Goal: Task Accomplishment & Management: Complete application form

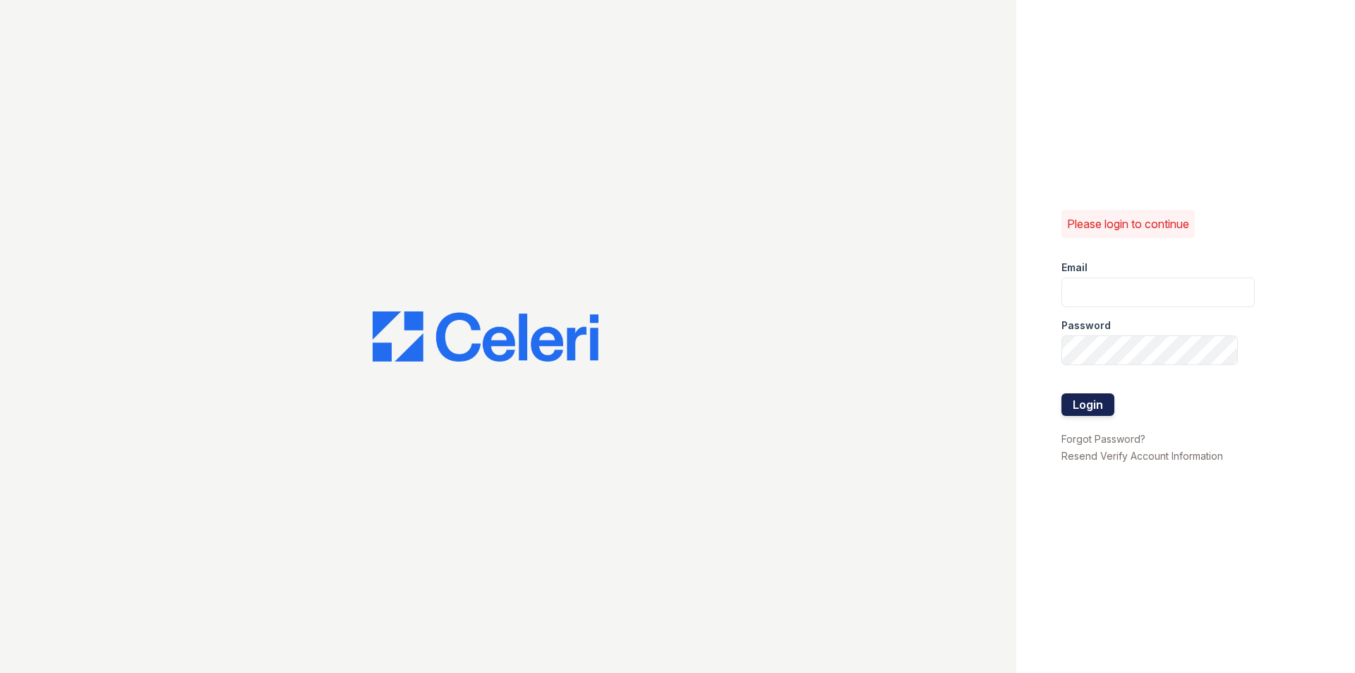
type input "[EMAIL_ADDRESS][DOMAIN_NAME]"
click at [1070, 409] on button "Login" at bounding box center [1088, 404] width 53 height 23
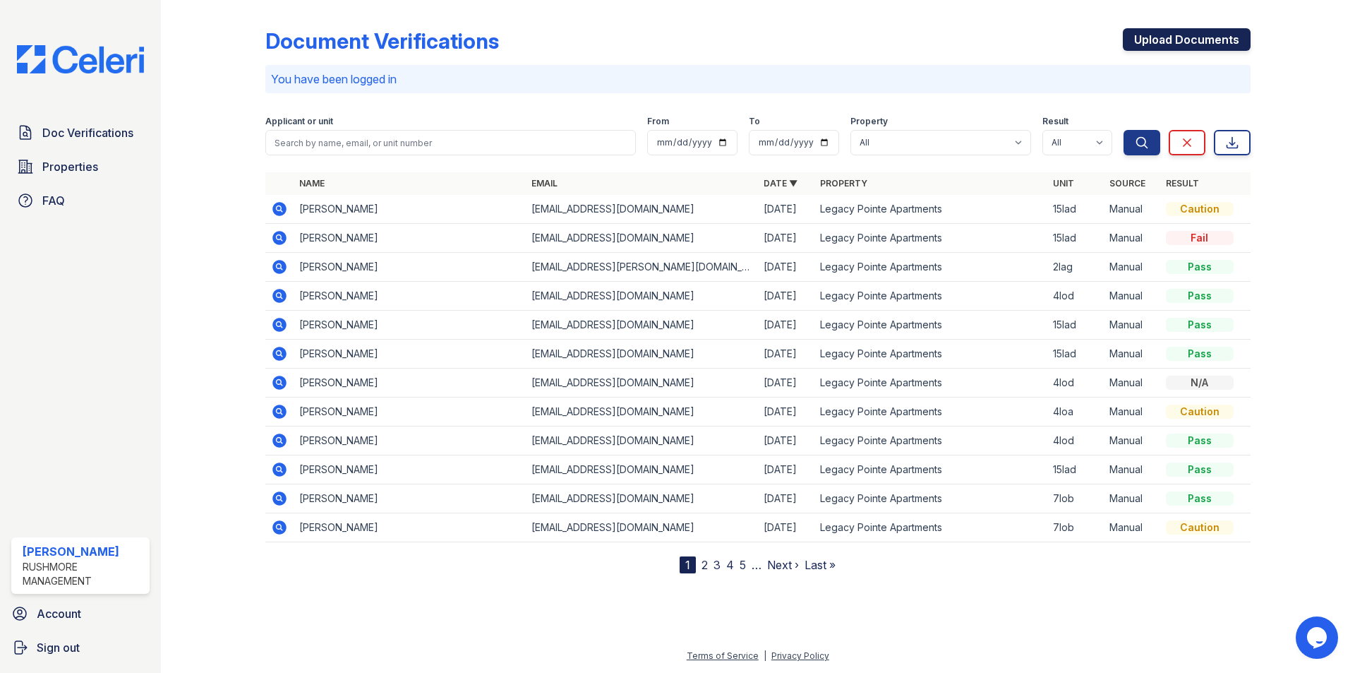
click at [1154, 49] on link "Upload Documents" at bounding box center [1187, 39] width 128 height 23
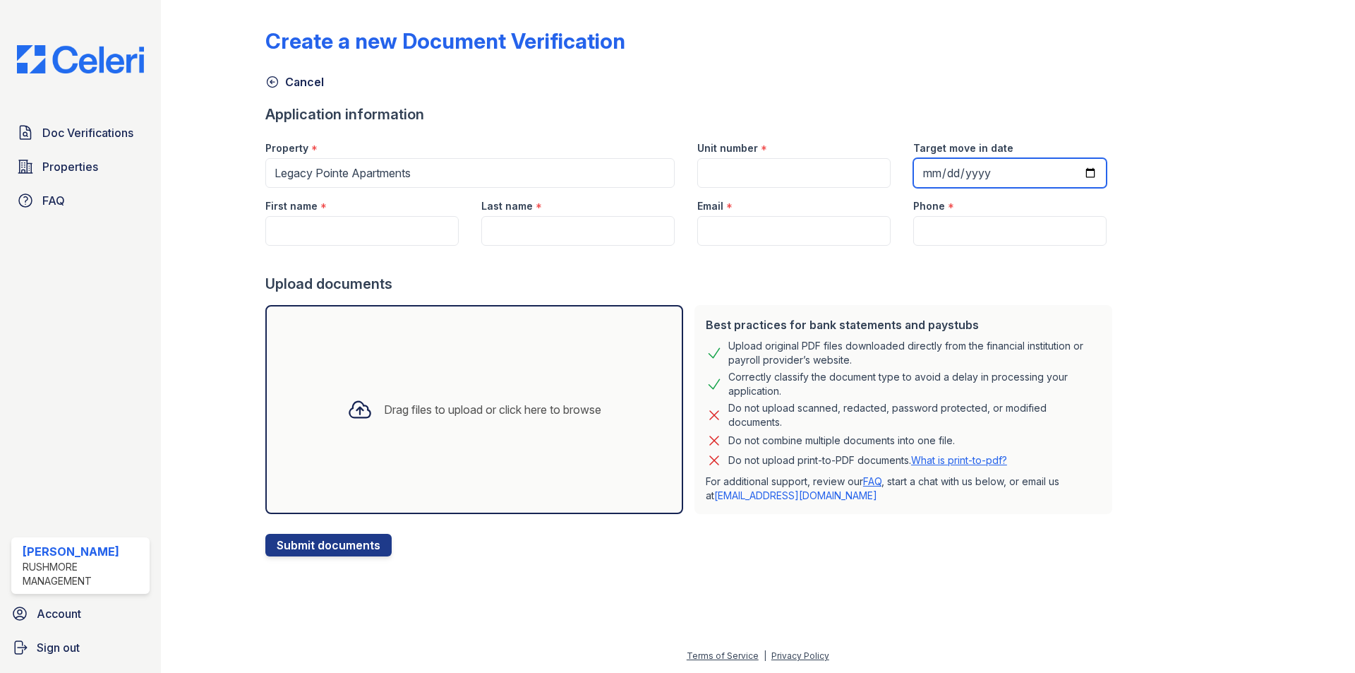
click at [916, 167] on input "Target move in date" at bounding box center [1010, 173] width 193 height 30
click at [786, 174] on input "Unit number" at bounding box center [794, 173] width 193 height 30
type input "4loc"
click at [914, 179] on input "Target move in date" at bounding box center [1010, 173] width 193 height 30
type input "[DATE]"
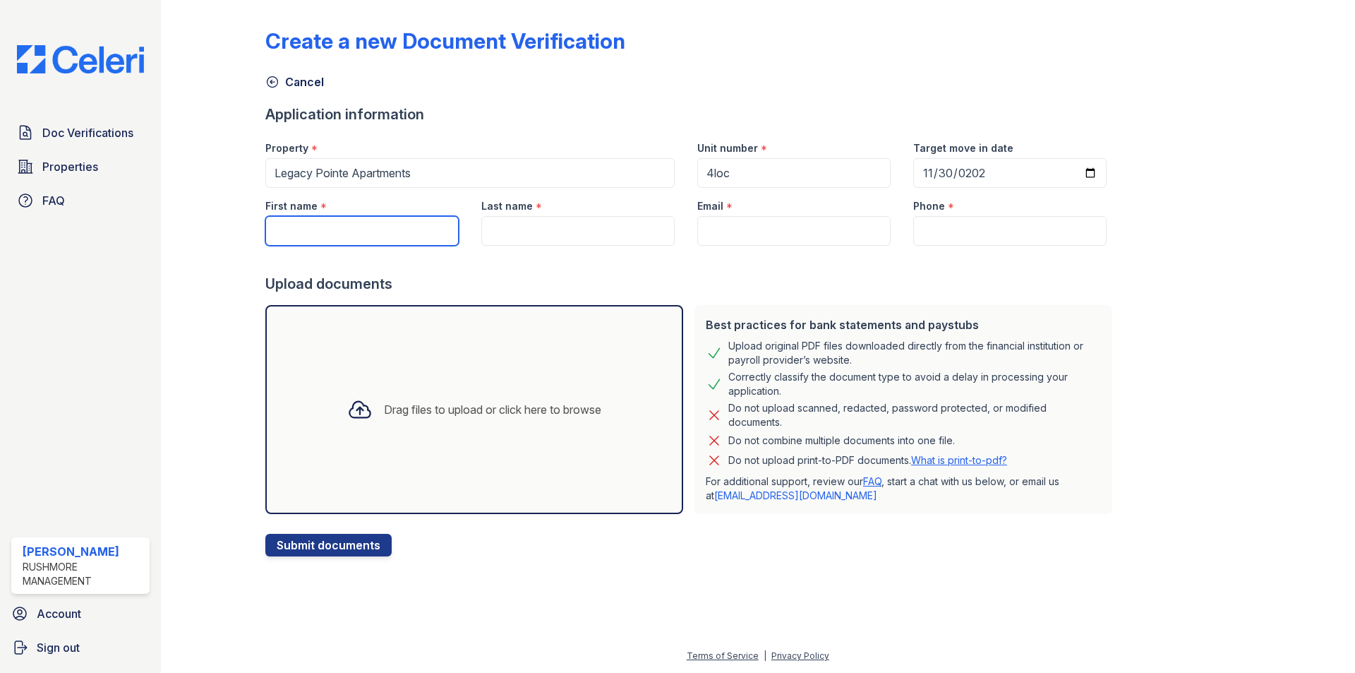
click at [378, 227] on input "First name" at bounding box center [361, 231] width 193 height 30
paste input "[PERSON_NAME]"
drag, startPoint x: 347, startPoint y: 237, endPoint x: 297, endPoint y: 227, distance: 51.7
click at [297, 227] on input "[PERSON_NAME]" at bounding box center [361, 231] width 193 height 30
type input "Isis"
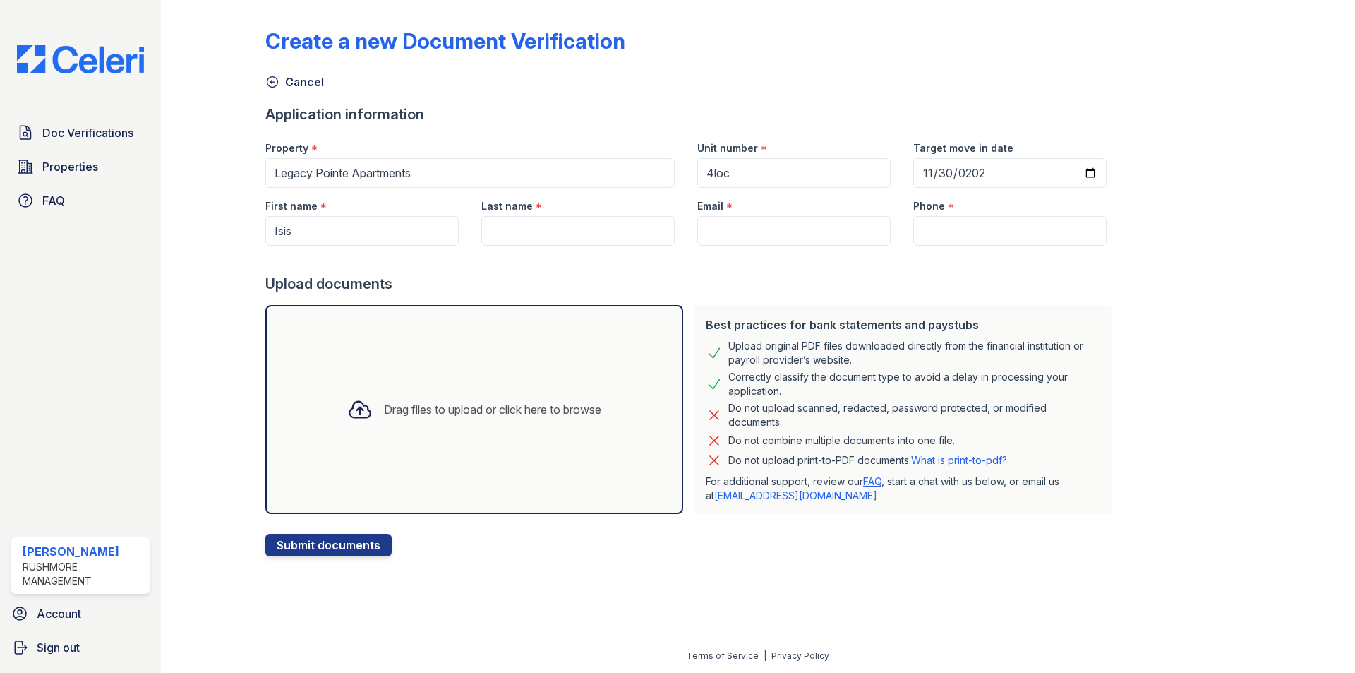
click at [611, 252] on div at bounding box center [691, 260] width 853 height 28
click at [584, 234] on input "Last name" at bounding box center [577, 231] width 193 height 30
paste input "[PERSON_NAME]"
drag, startPoint x: 526, startPoint y: 228, endPoint x: 437, endPoint y: 222, distance: 89.1
click at [446, 222] on div "First name * Isis Last name * [PERSON_NAME] Email * Phone *" at bounding box center [686, 217] width 864 height 58
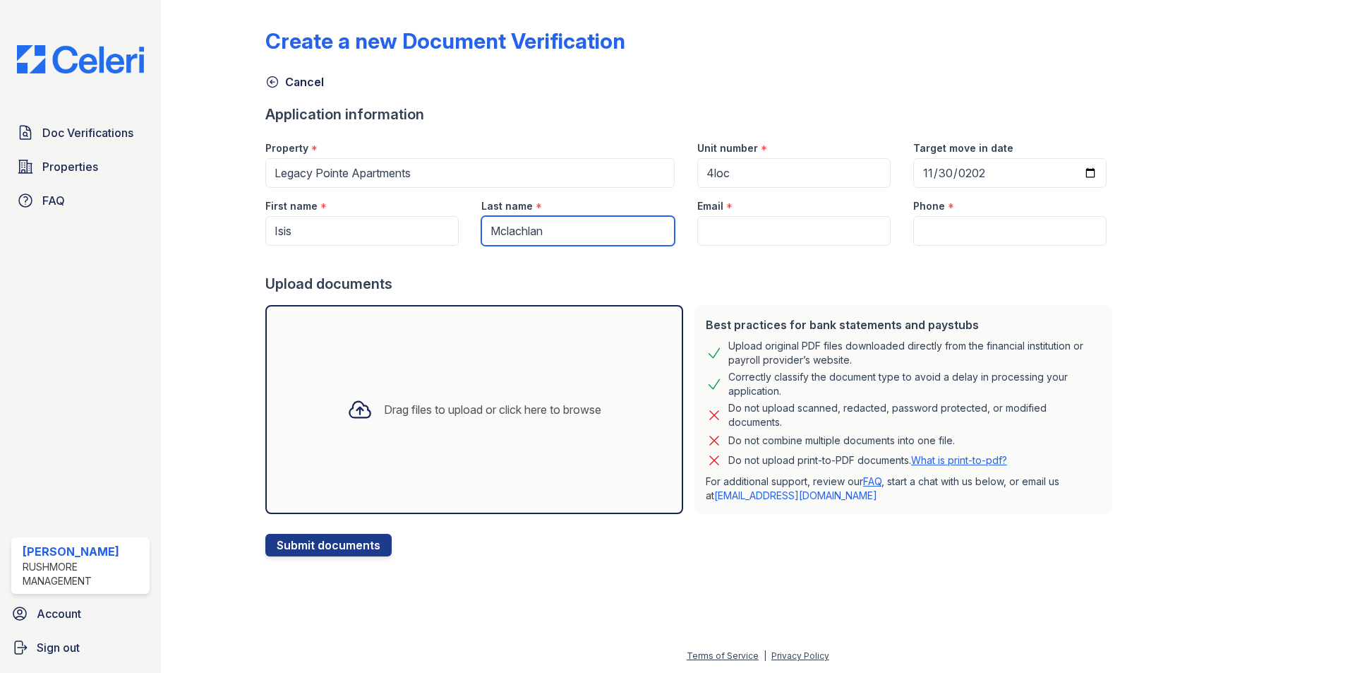
type input "Mclachlan"
click at [748, 225] on input "Email" at bounding box center [794, 231] width 193 height 30
paste input "[EMAIL_ADDRESS][DOMAIN_NAME]"
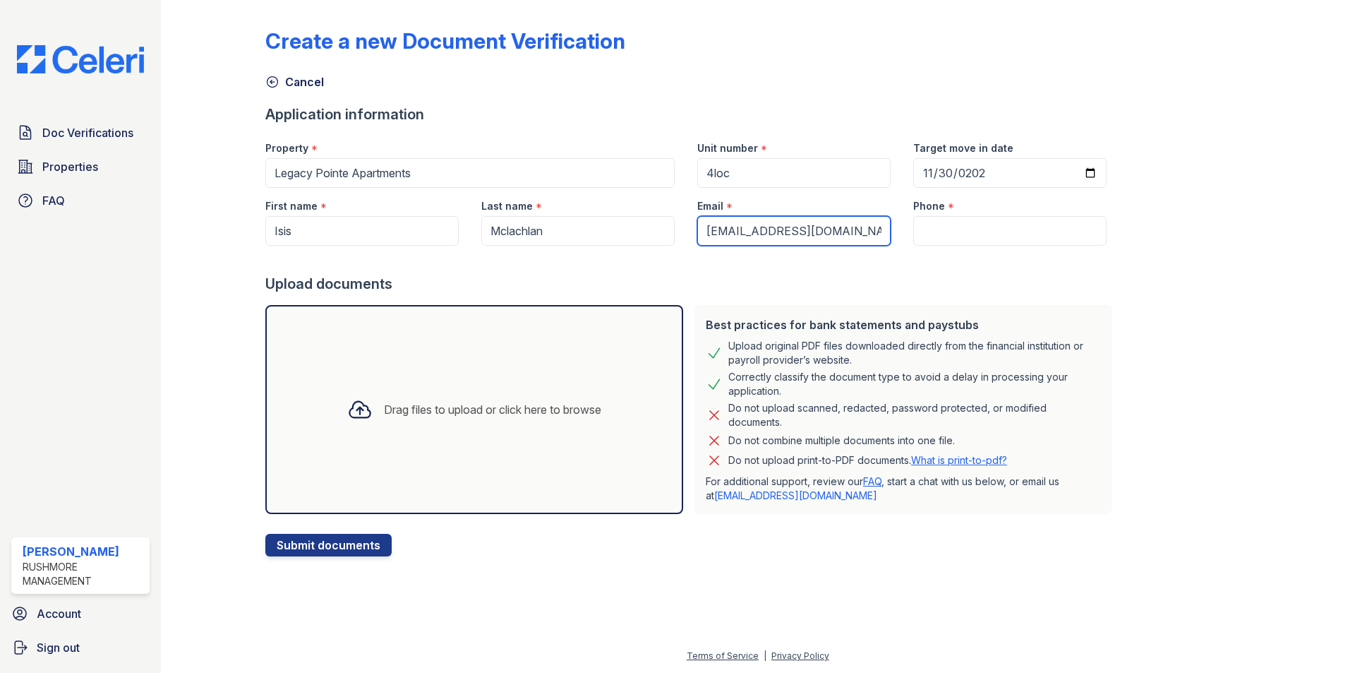
type input "[EMAIL_ADDRESS][DOMAIN_NAME]"
drag, startPoint x: 976, startPoint y: 219, endPoint x: 974, endPoint y: 227, distance: 8.9
click at [974, 227] on input "Phone" at bounding box center [1010, 231] width 193 height 30
paste input "[PHONE_NUMBER]"
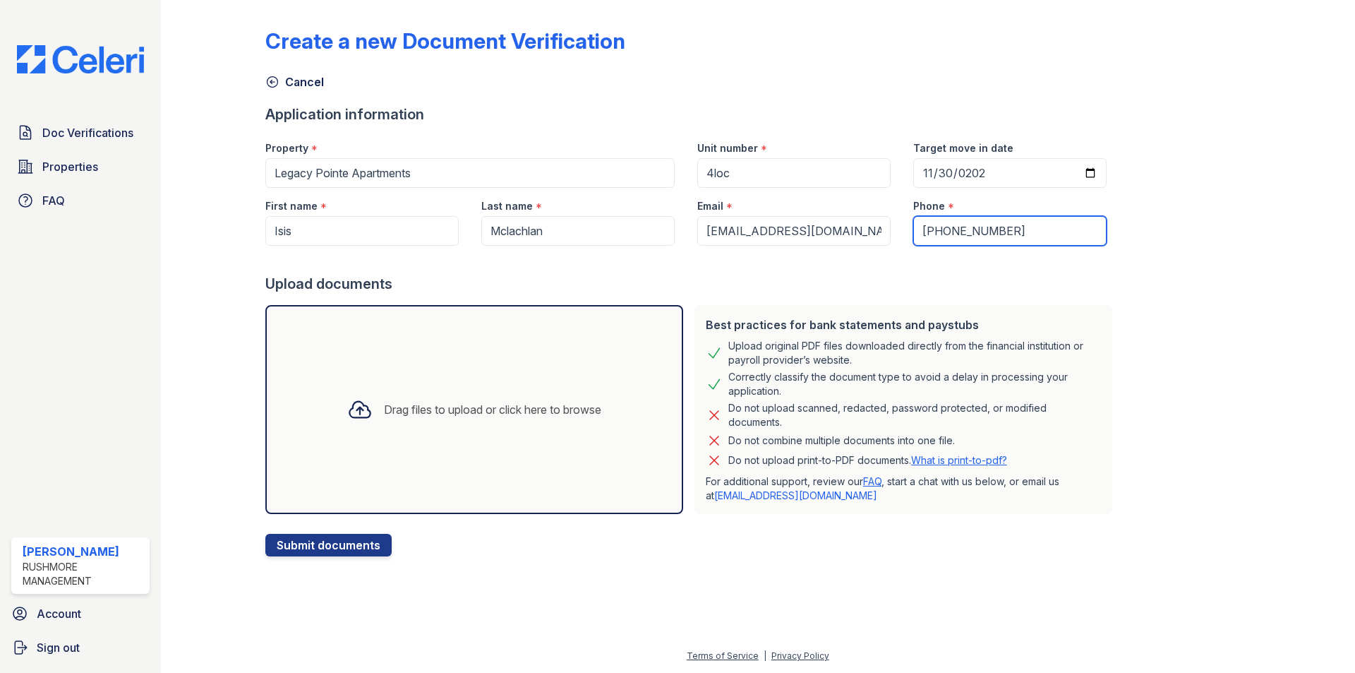
type input "[PHONE_NUMBER]"
click at [467, 396] on div "Drag files to upload or click here to browse" at bounding box center [474, 409] width 277 height 48
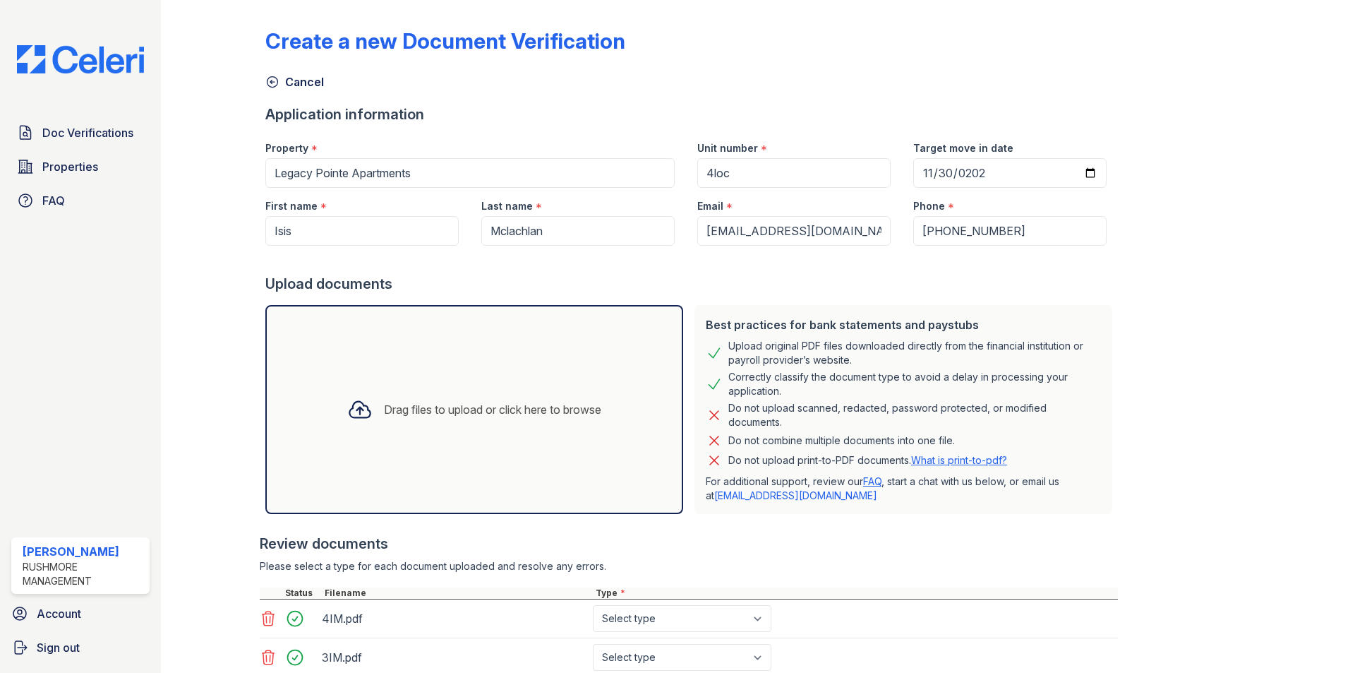
click at [455, 356] on div "Drag files to upload or click here to browse" at bounding box center [474, 409] width 418 height 209
click at [455, 392] on div "Drag files to upload or click here to browse" at bounding box center [474, 409] width 277 height 48
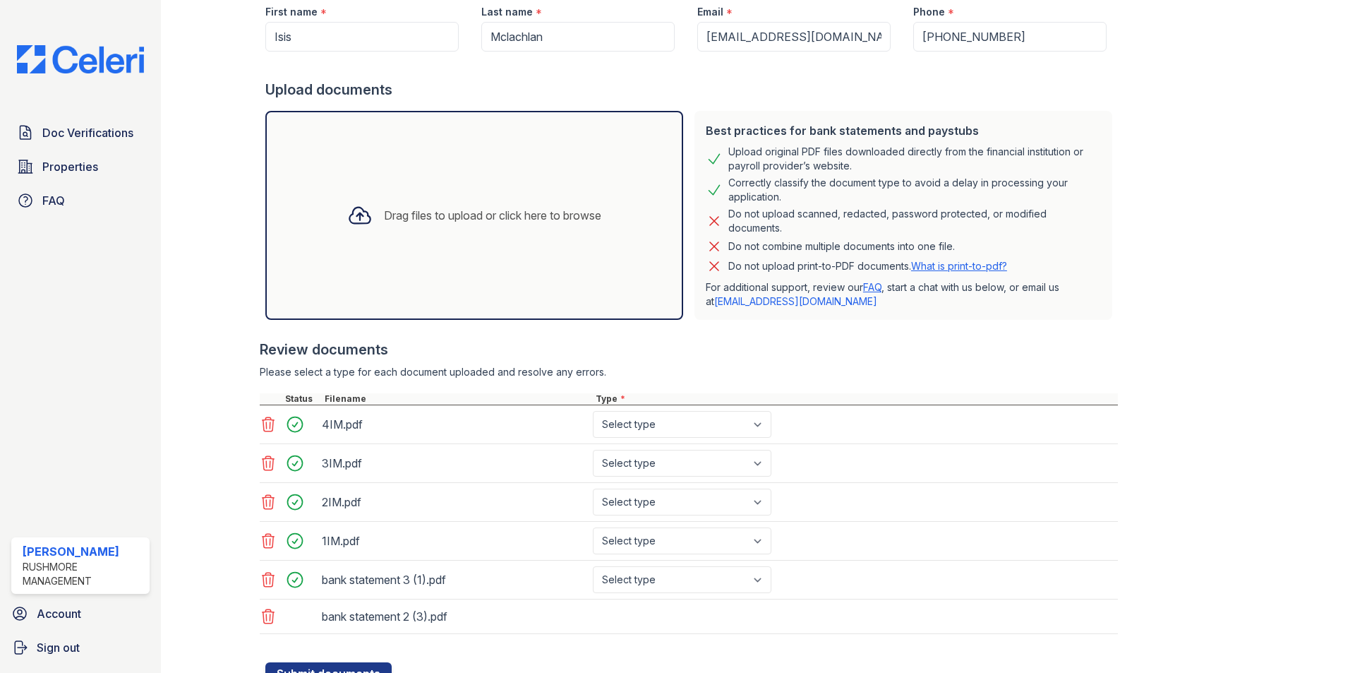
scroll to position [254, 0]
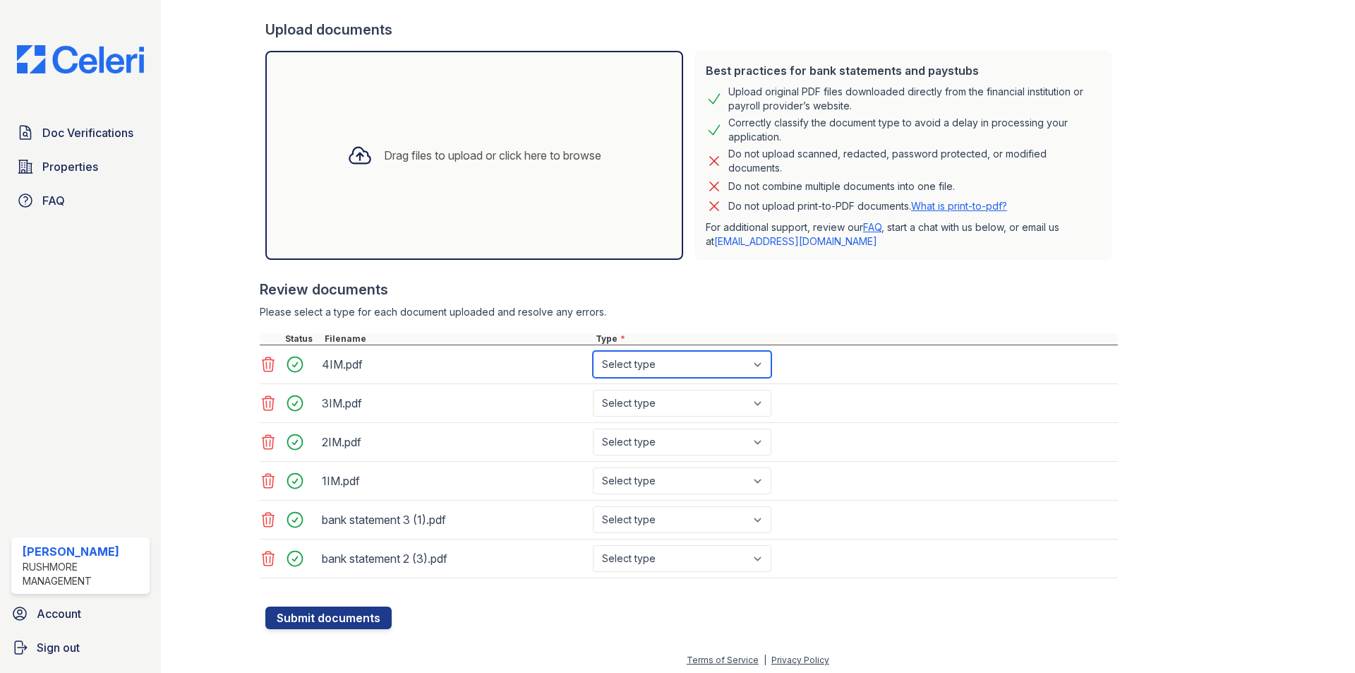
click at [660, 367] on select "Select type Paystub Bank Statement Offer Letter Tax Documents Benefit Award Let…" at bounding box center [682, 364] width 179 height 27
select select "paystub"
click at [593, 351] on select "Select type Paystub Bank Statement Offer Letter Tax Documents Benefit Award Let…" at bounding box center [682, 364] width 179 height 27
drag, startPoint x: 650, startPoint y: 405, endPoint x: 649, endPoint y: 415, distance: 10.6
click at [650, 405] on select "Select type Paystub Bank Statement Offer Letter Tax Documents Benefit Award Let…" at bounding box center [682, 403] width 179 height 27
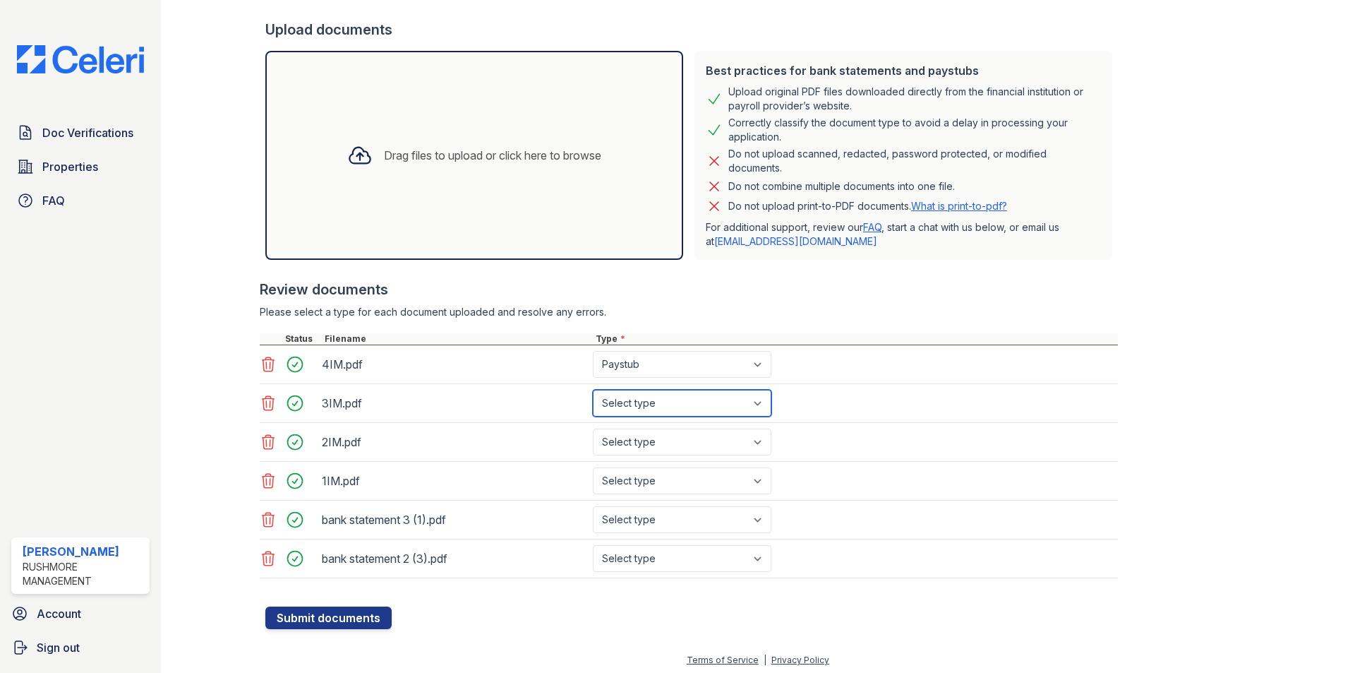
select select "paystub"
click at [593, 390] on select "Select type Paystub Bank Statement Offer Letter Tax Documents Benefit Award Let…" at bounding box center [682, 403] width 179 height 27
click at [641, 442] on select "Select type Paystub Bank Statement Offer Letter Tax Documents Benefit Award Let…" at bounding box center [682, 442] width 179 height 27
select select "paystub"
click at [593, 429] on select "Select type Paystub Bank Statement Offer Letter Tax Documents Benefit Award Let…" at bounding box center [682, 442] width 179 height 27
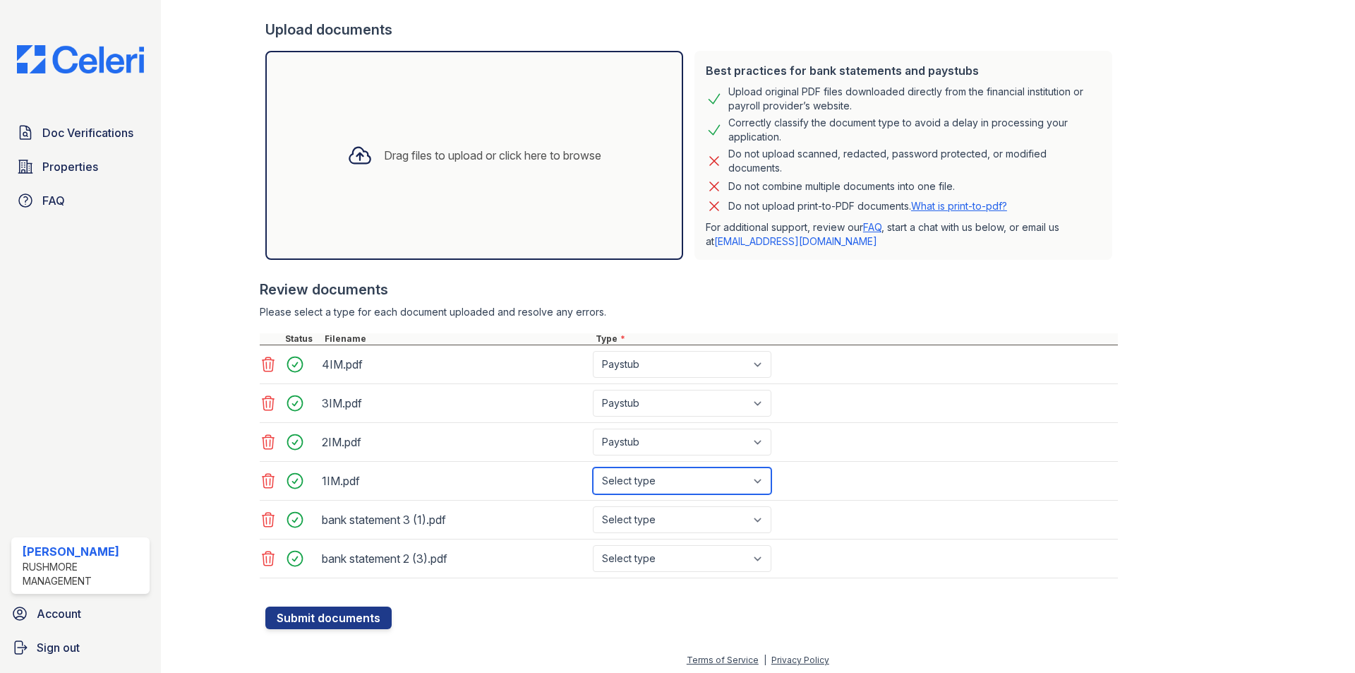
click at [638, 489] on select "Select type Paystub Bank Statement Offer Letter Tax Documents Benefit Award Let…" at bounding box center [682, 480] width 179 height 27
select select "paystub"
click at [593, 467] on select "Select type Paystub Bank Statement Offer Letter Tax Documents Benefit Award Let…" at bounding box center [682, 480] width 179 height 27
click at [637, 520] on select "Select type Paystub Bank Statement Offer Letter Tax Documents Benefit Award Let…" at bounding box center [682, 519] width 179 height 27
select select "bank_statement"
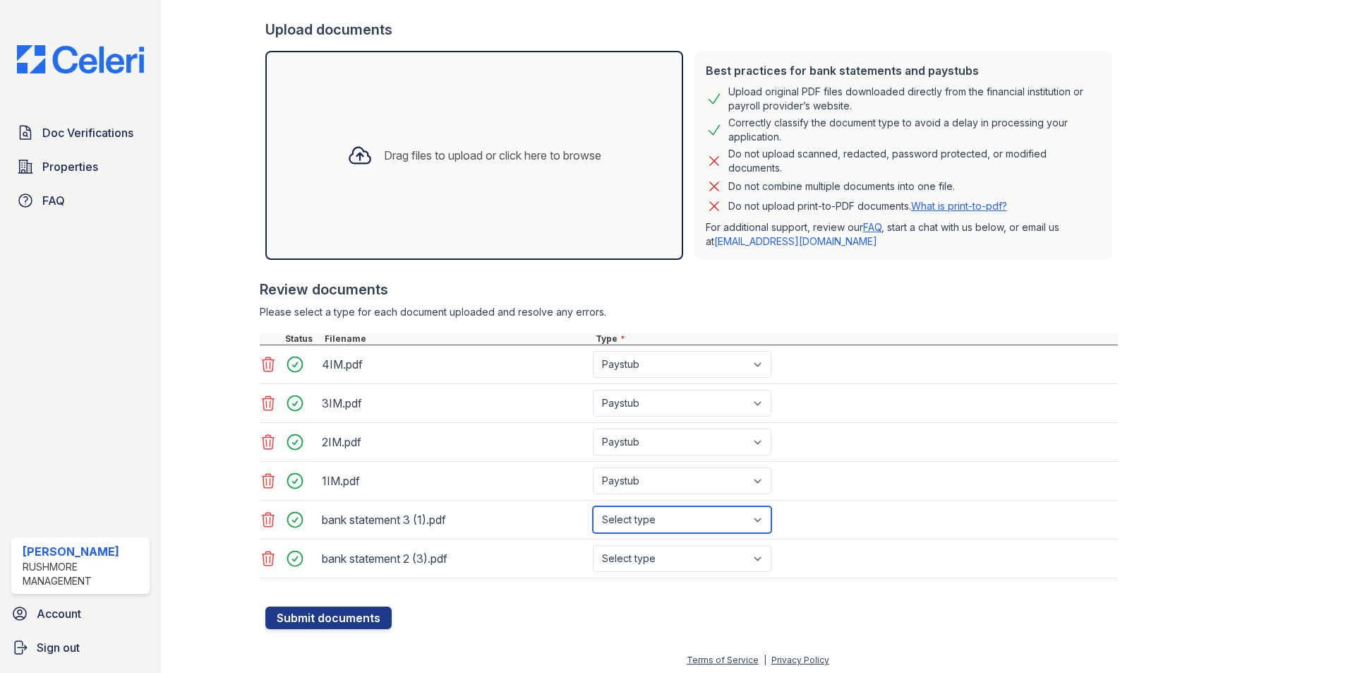
click at [593, 506] on select "Select type Paystub Bank Statement Offer Letter Tax Documents Benefit Award Let…" at bounding box center [682, 519] width 179 height 27
click at [633, 558] on select "Select type Paystub Bank Statement Offer Letter Tax Documents Benefit Award Let…" at bounding box center [682, 558] width 179 height 27
select select "bank_statement"
click at [593, 545] on select "Select type Paystub Bank Statement Offer Letter Tax Documents Benefit Award Let…" at bounding box center [682, 558] width 179 height 27
click at [380, 626] on button "Submit documents" at bounding box center [328, 617] width 126 height 23
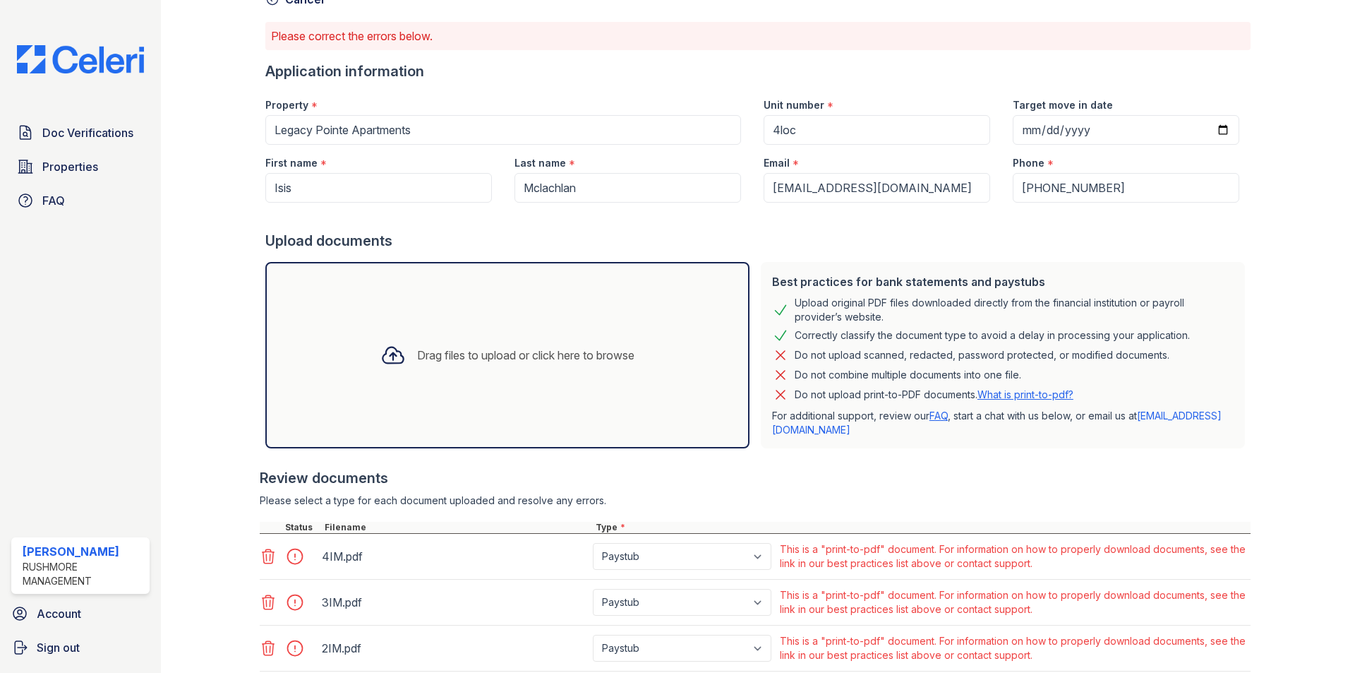
scroll to position [282, 0]
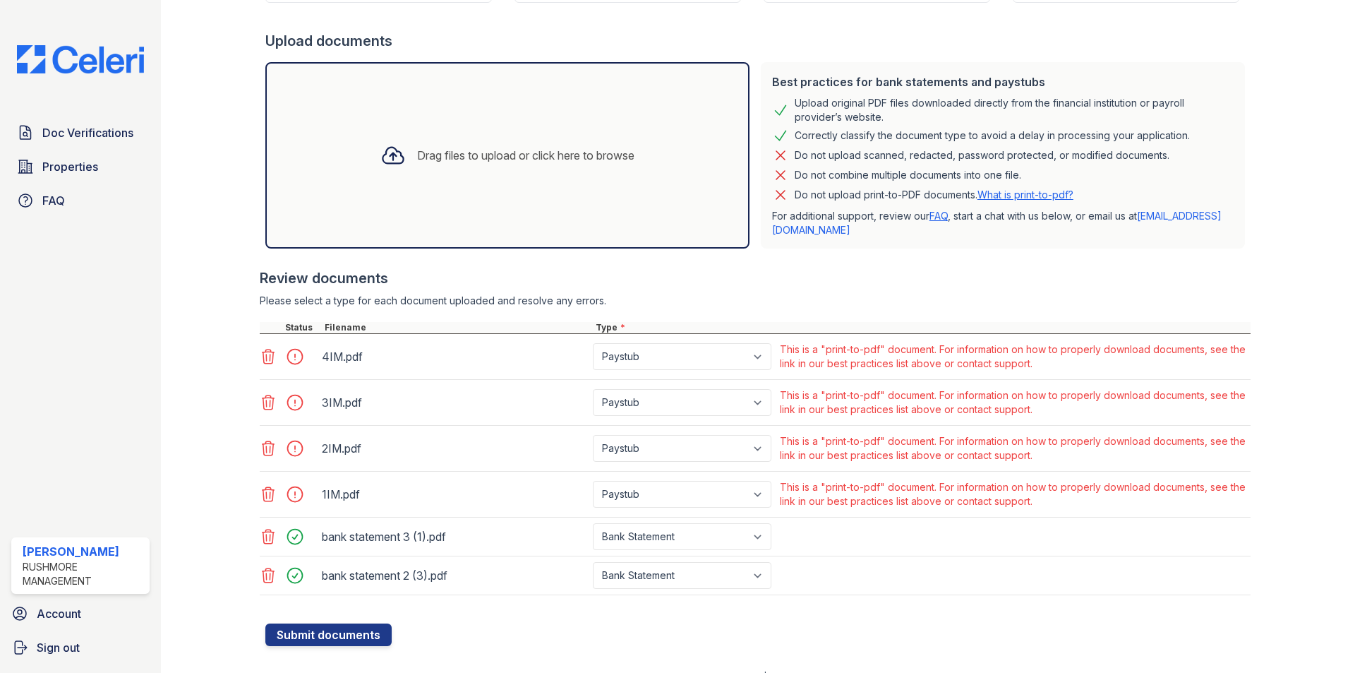
click at [267, 493] on icon at bounding box center [268, 494] width 17 height 17
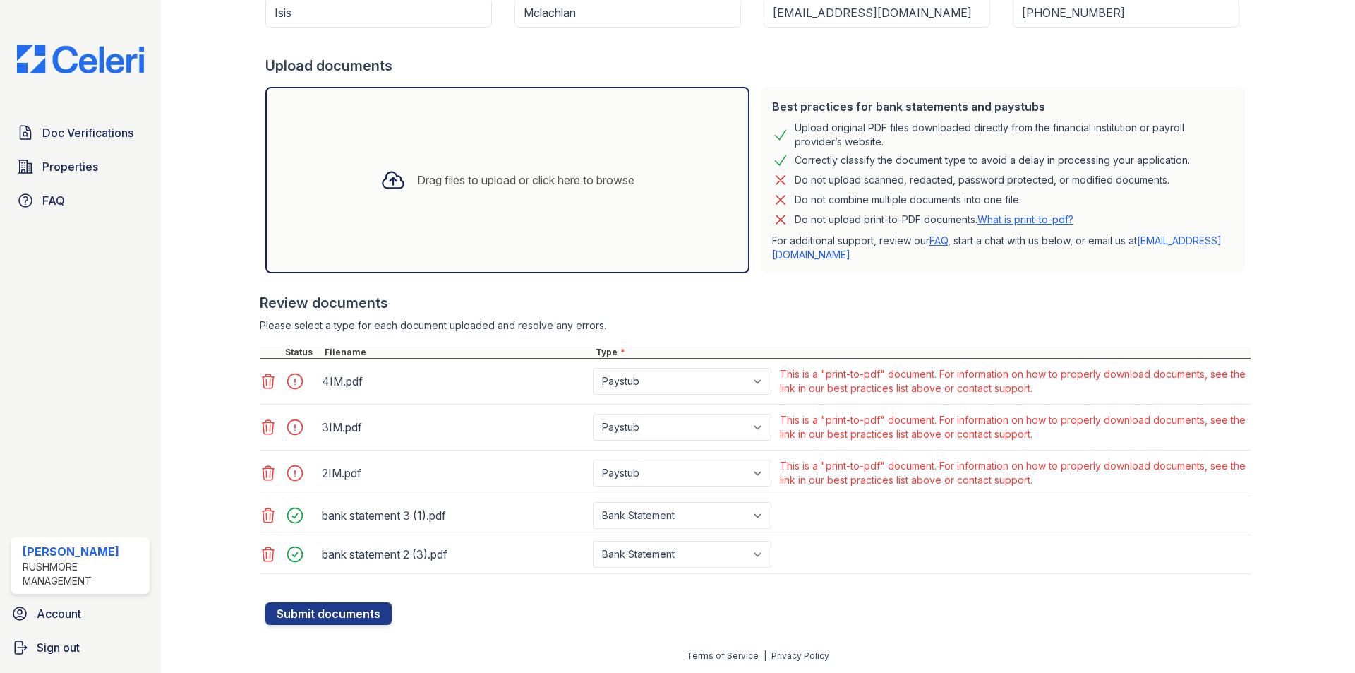
click at [265, 467] on icon at bounding box center [268, 473] width 17 height 17
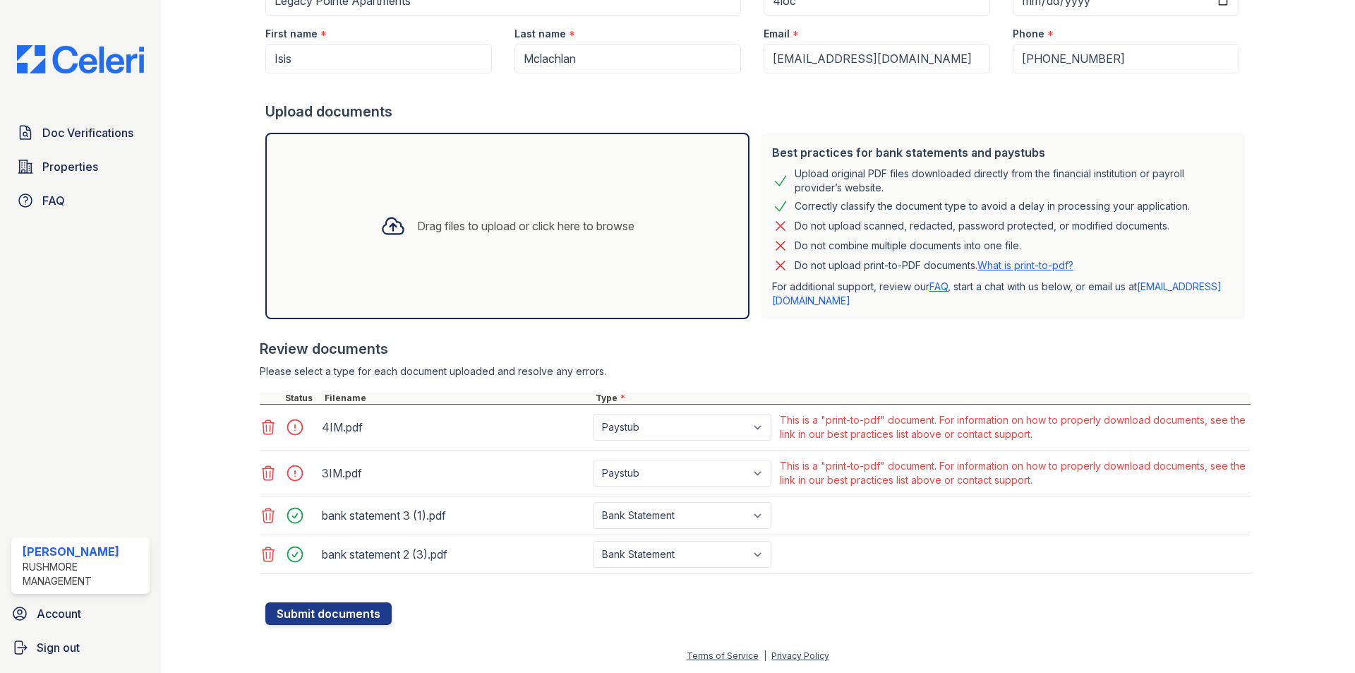
click at [265, 428] on icon at bounding box center [268, 427] width 17 height 17
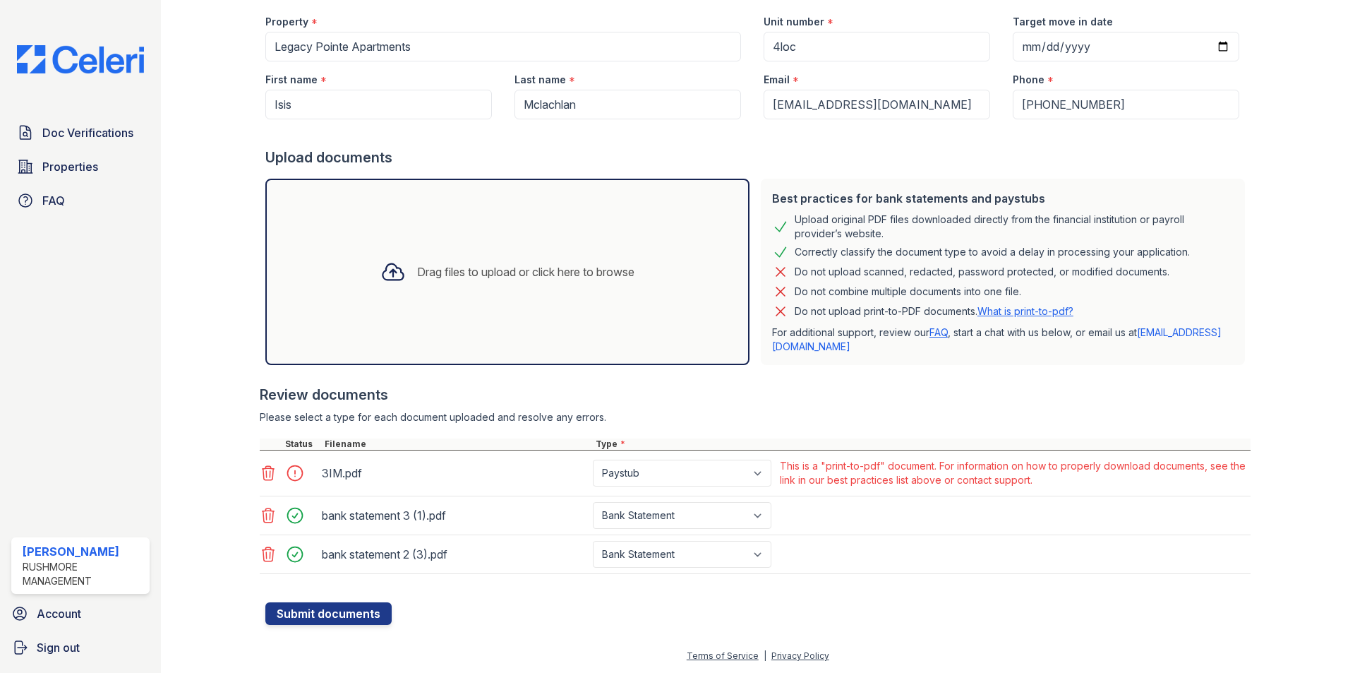
click at [270, 477] on icon at bounding box center [268, 473] width 17 height 17
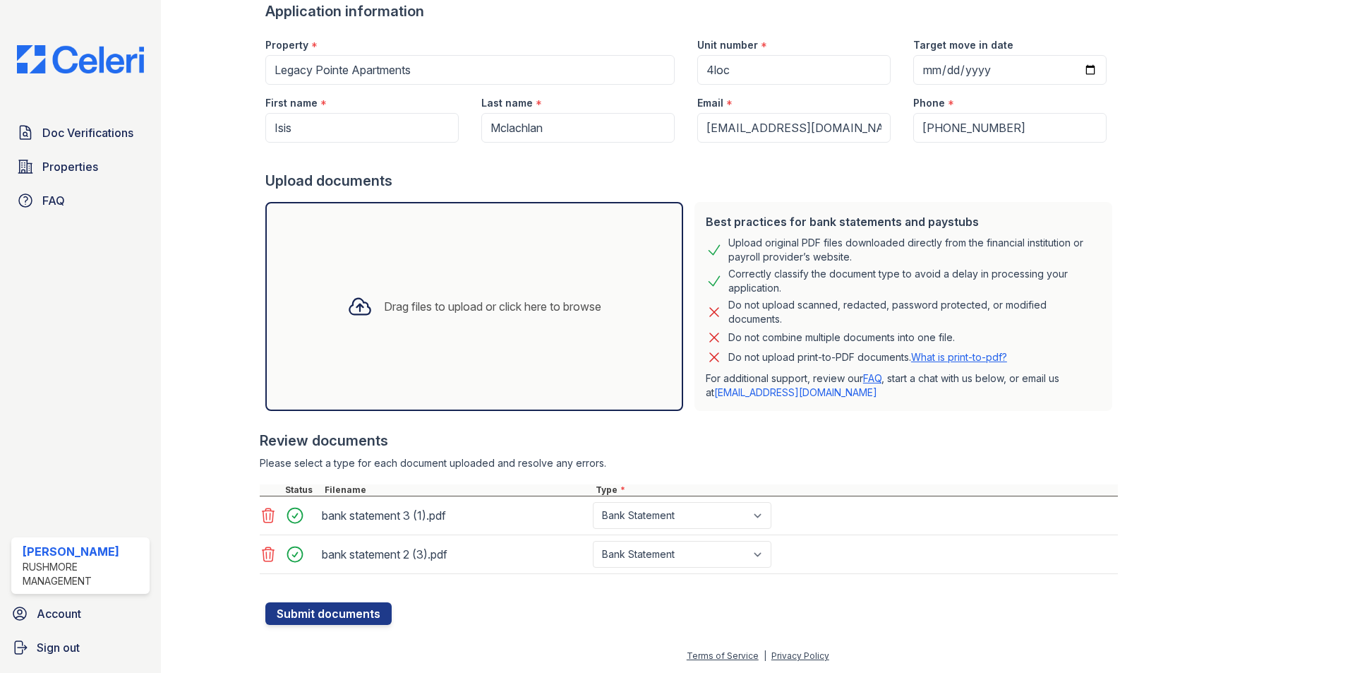
scroll to position [143, 0]
click at [312, 616] on button "Submit documents" at bounding box center [328, 613] width 126 height 23
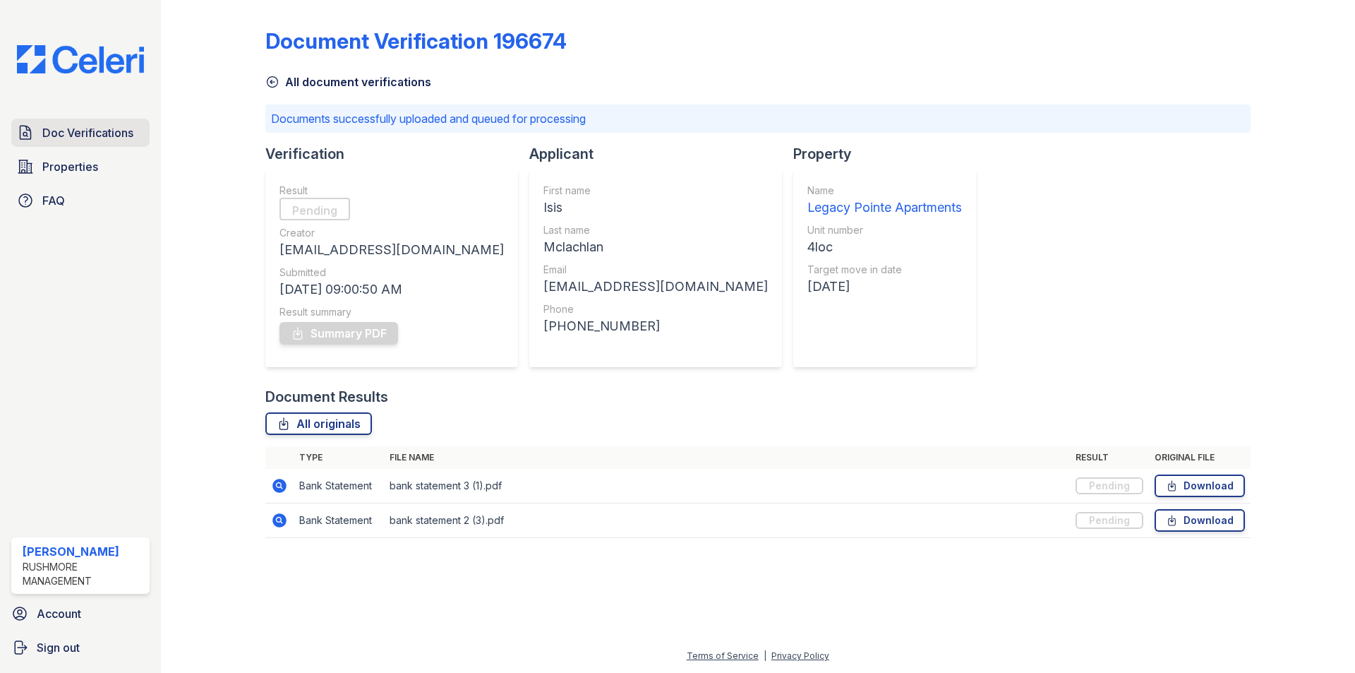
click at [90, 135] on span "Doc Verifications" at bounding box center [87, 132] width 91 height 17
